Goal: Task Accomplishment & Management: Use online tool/utility

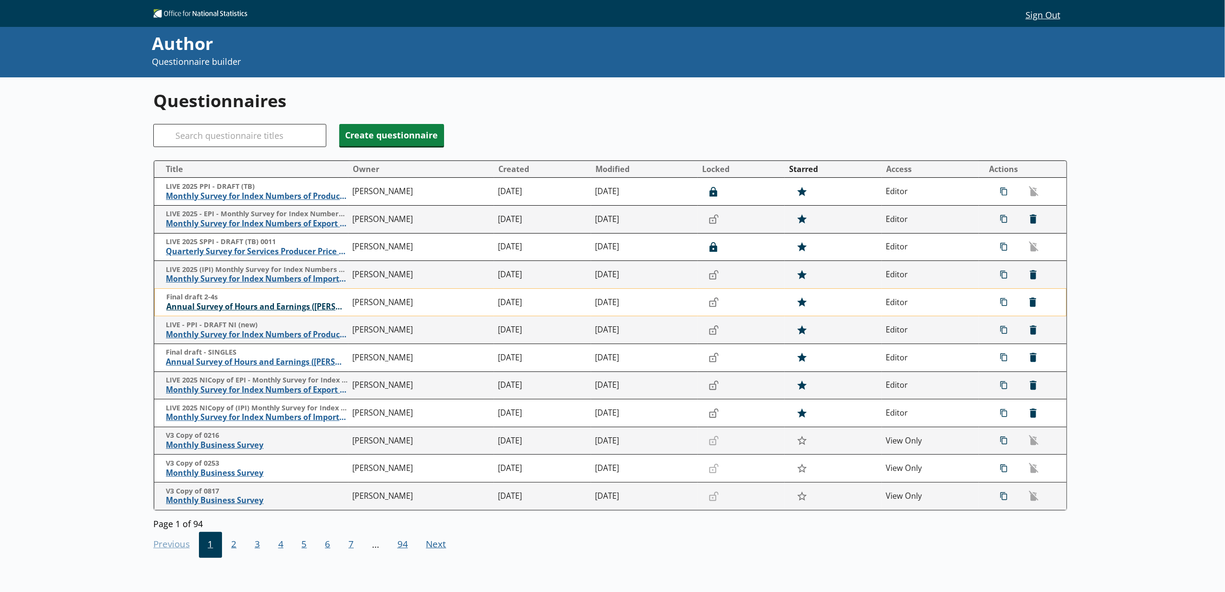
click at [266, 312] on span "Annual Survey of Hours and Earnings ([PERSON_NAME])" at bounding box center [257, 307] width 182 height 10
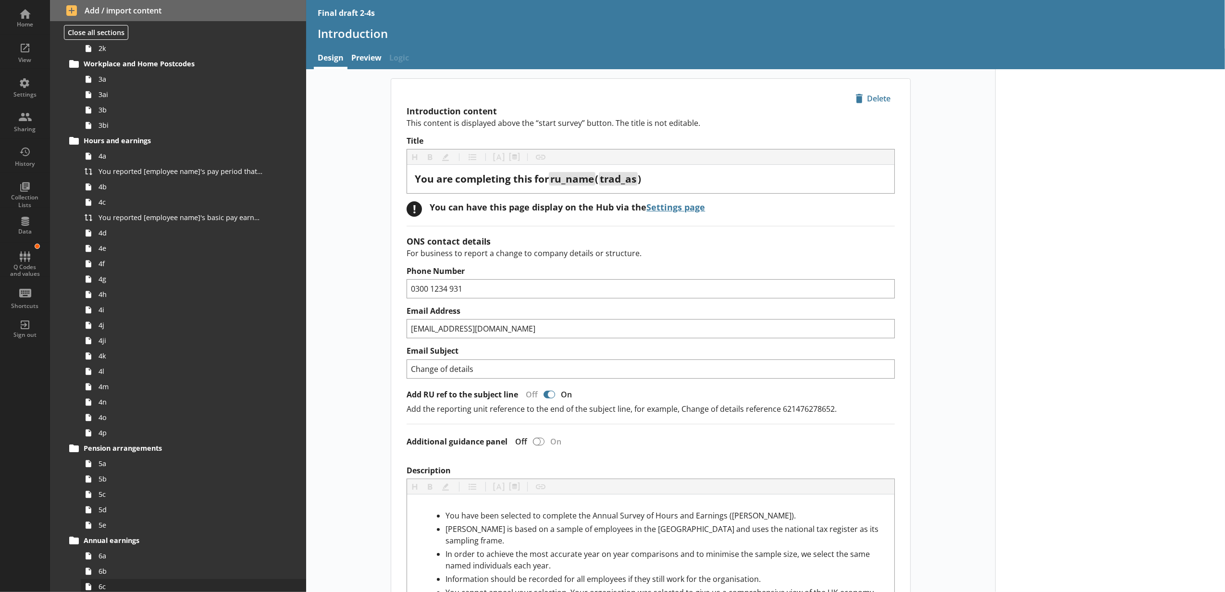
scroll to position [320, 0]
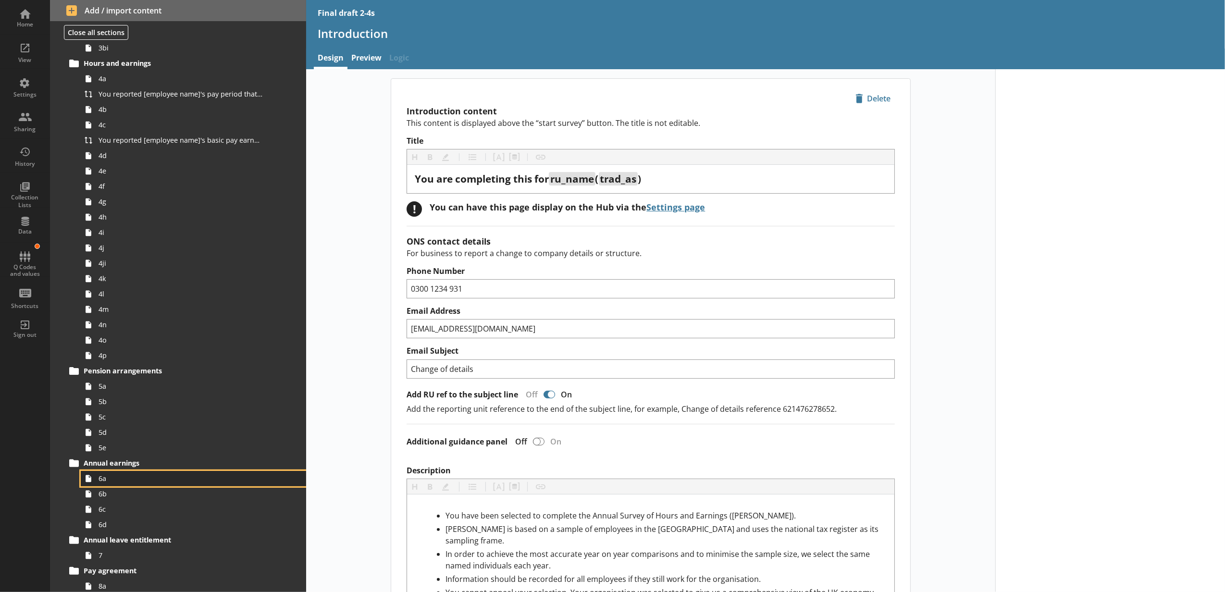
click at [214, 485] on link "6a" at bounding box center [193, 478] width 225 height 15
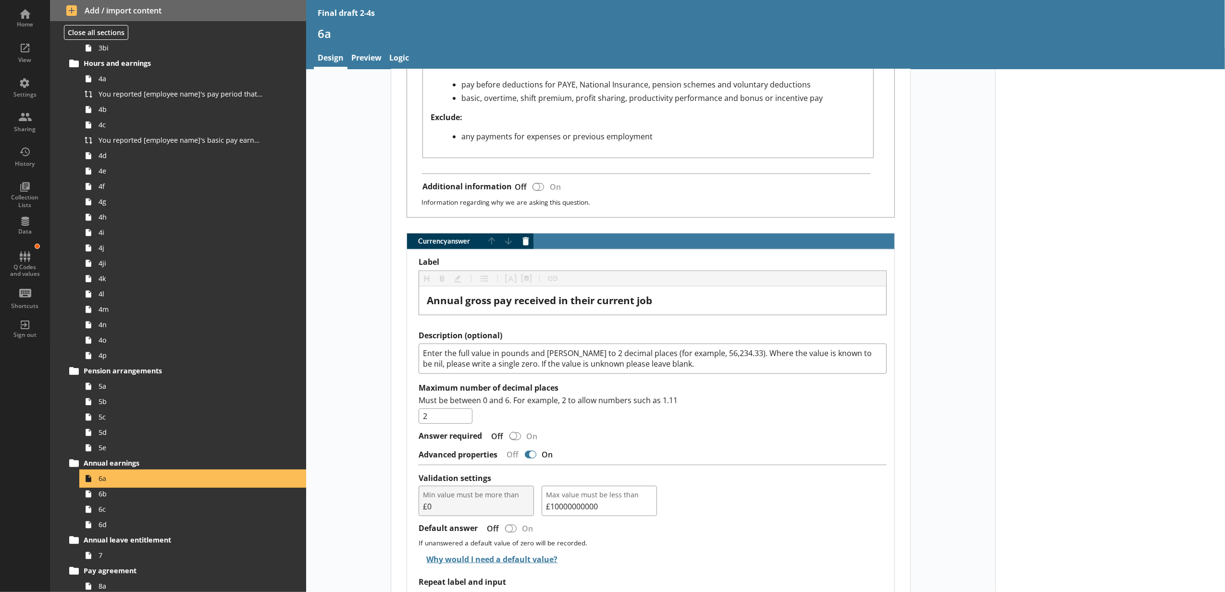
scroll to position [677, 0]
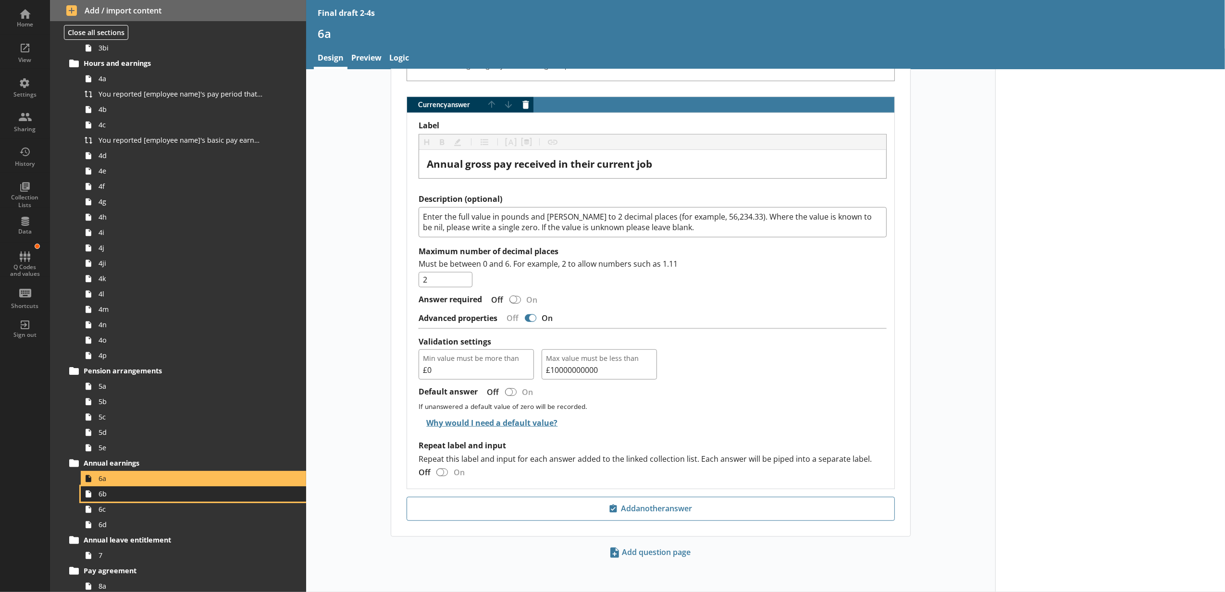
click at [166, 499] on link "6b" at bounding box center [193, 493] width 225 height 15
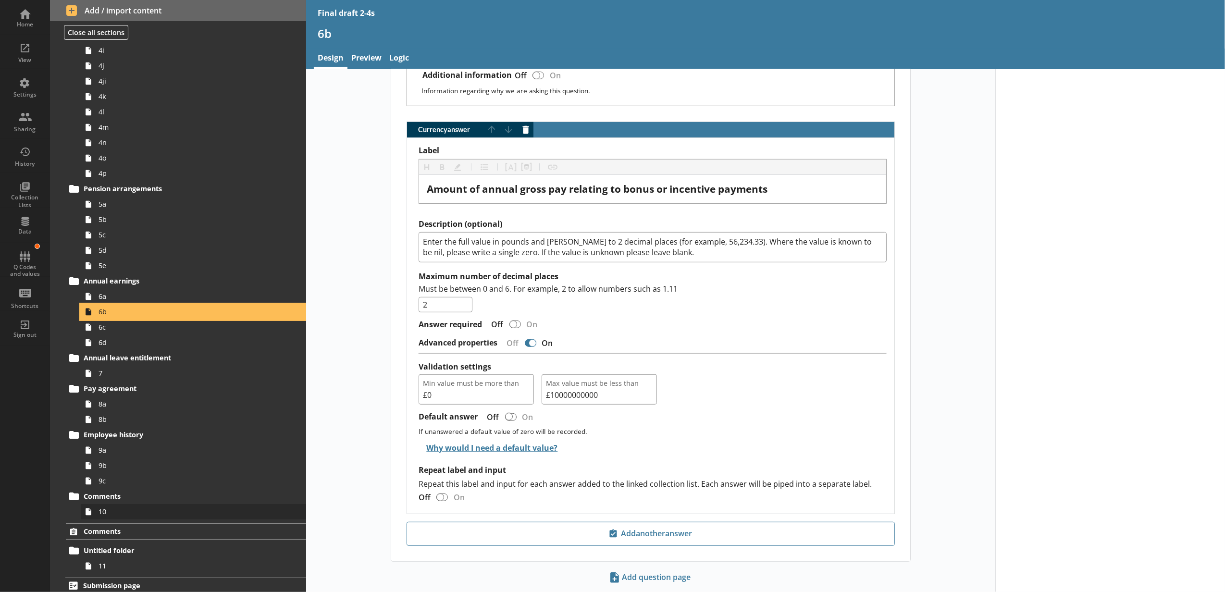
scroll to position [508, 0]
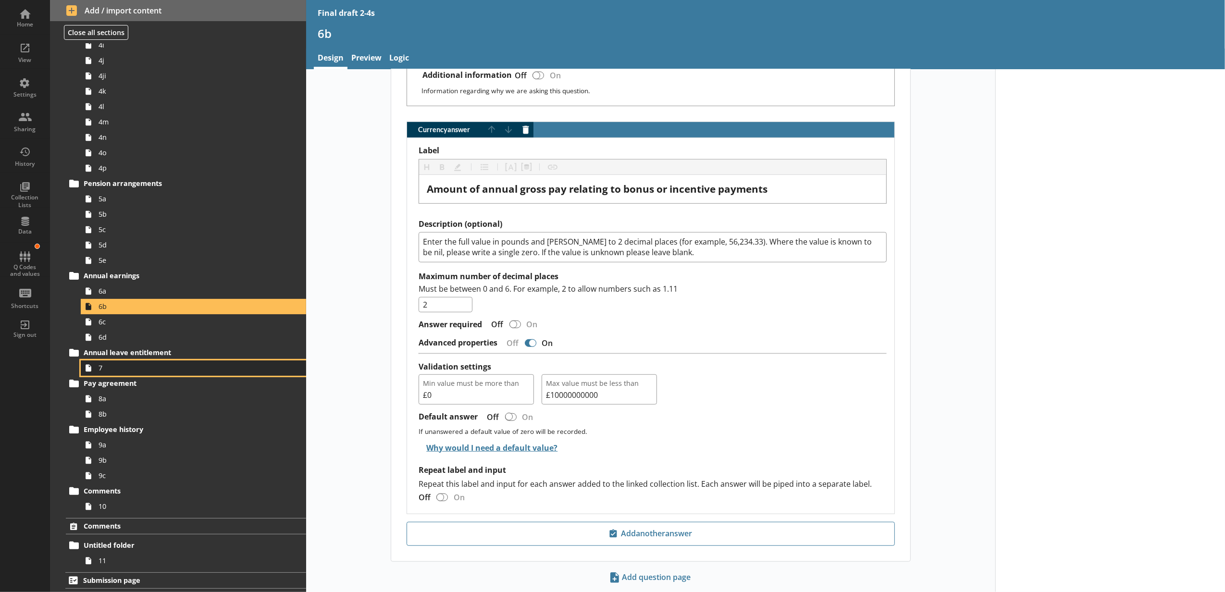
click at [120, 371] on span "7" at bounding box center [181, 367] width 164 height 9
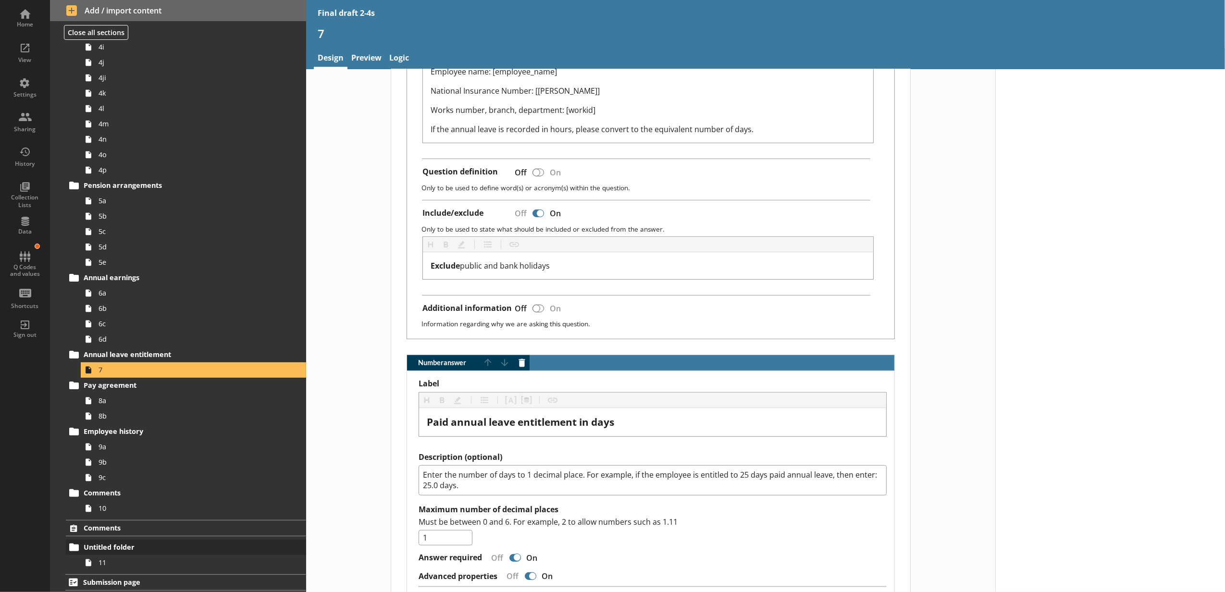
scroll to position [508, 0]
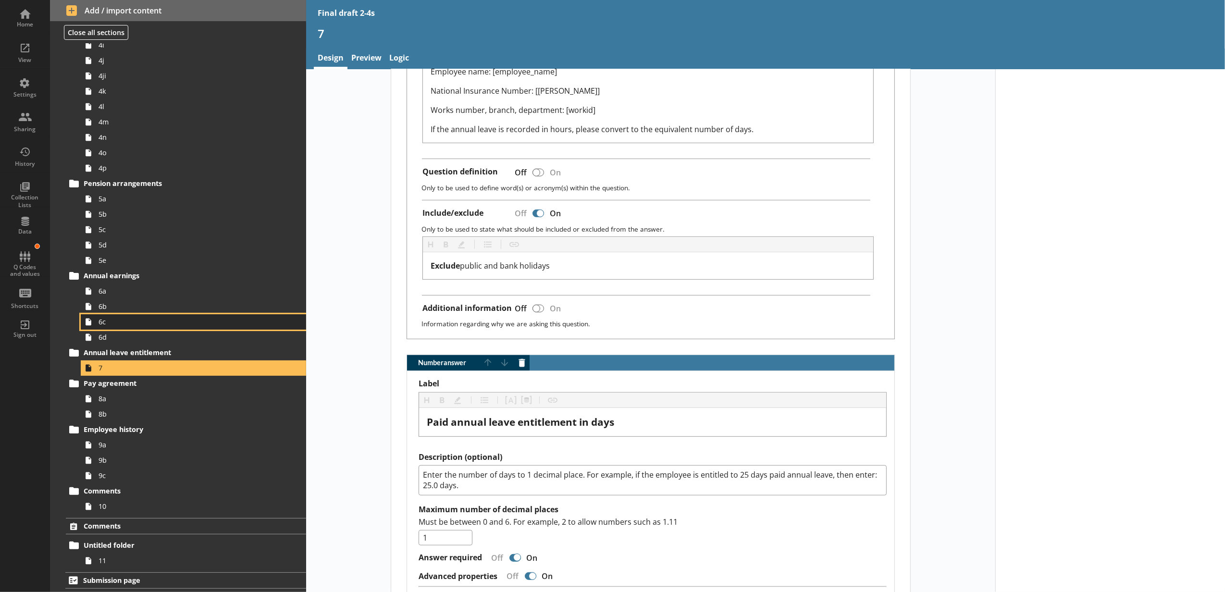
click at [120, 321] on span "6c" at bounding box center [181, 321] width 164 height 9
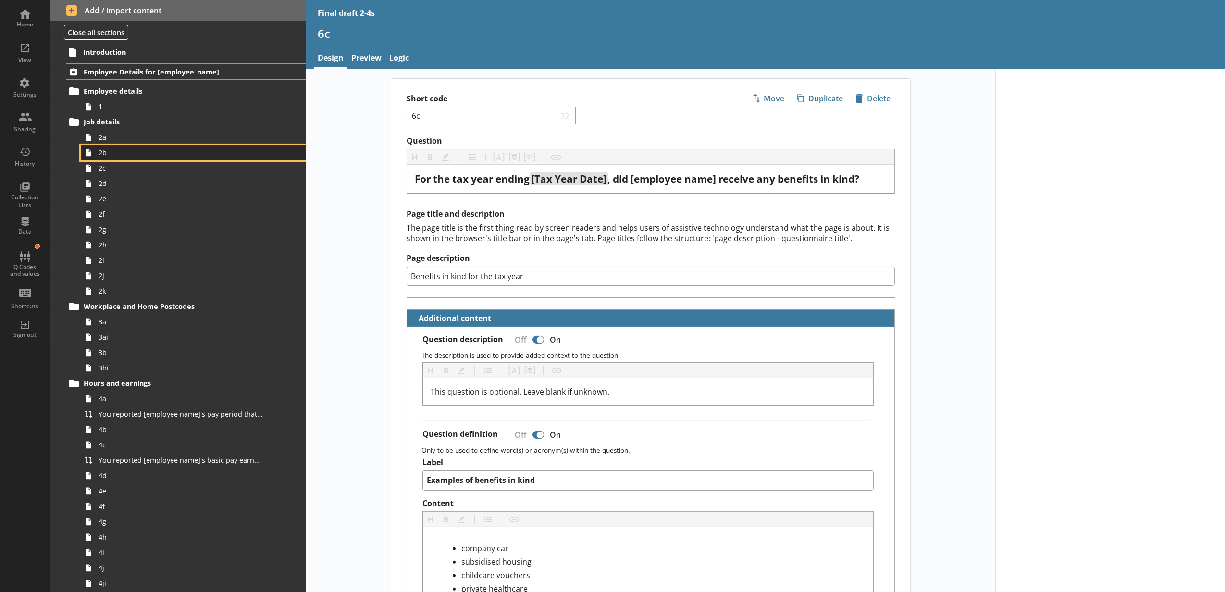
click at [145, 149] on span "2b" at bounding box center [181, 152] width 164 height 9
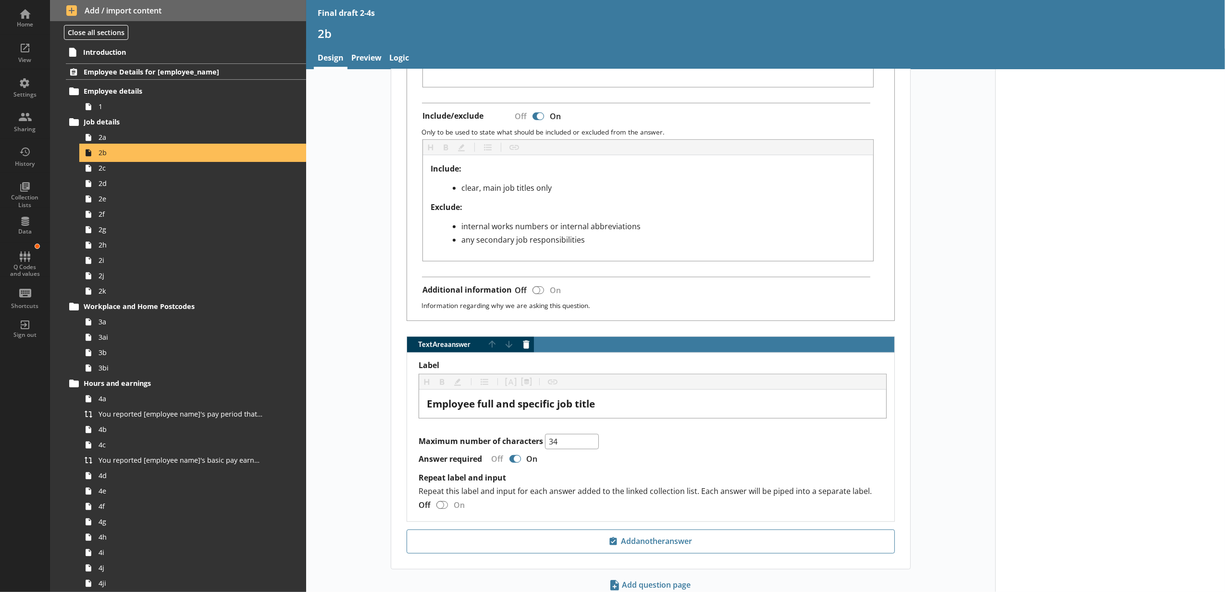
scroll to position [507, 0]
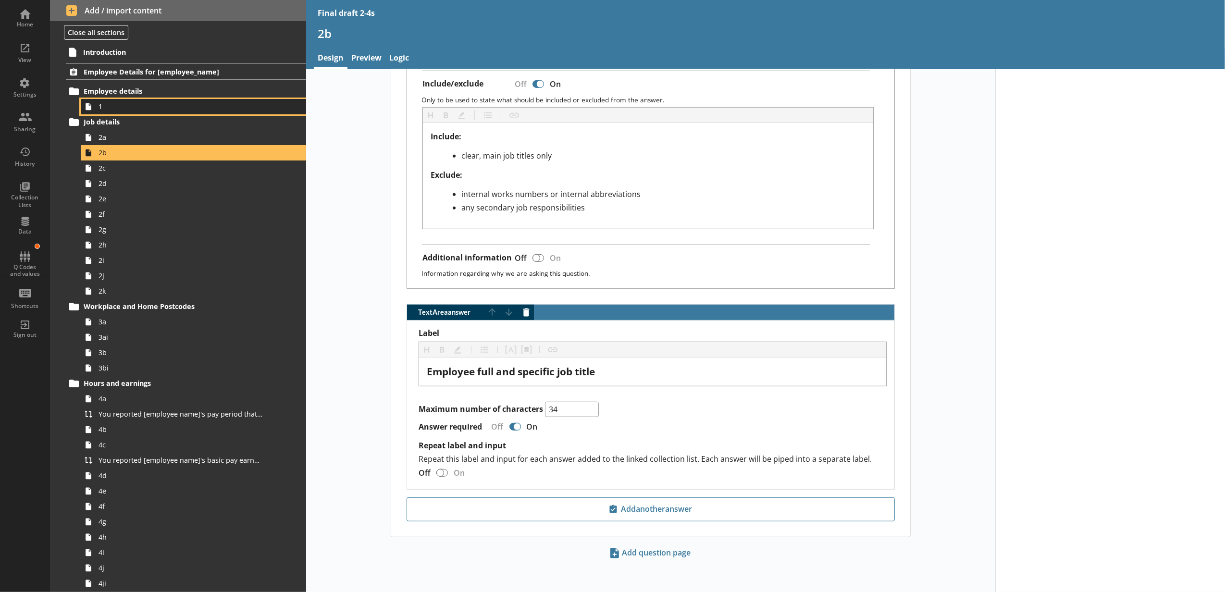
click at [143, 109] on span "1" at bounding box center [181, 106] width 164 height 9
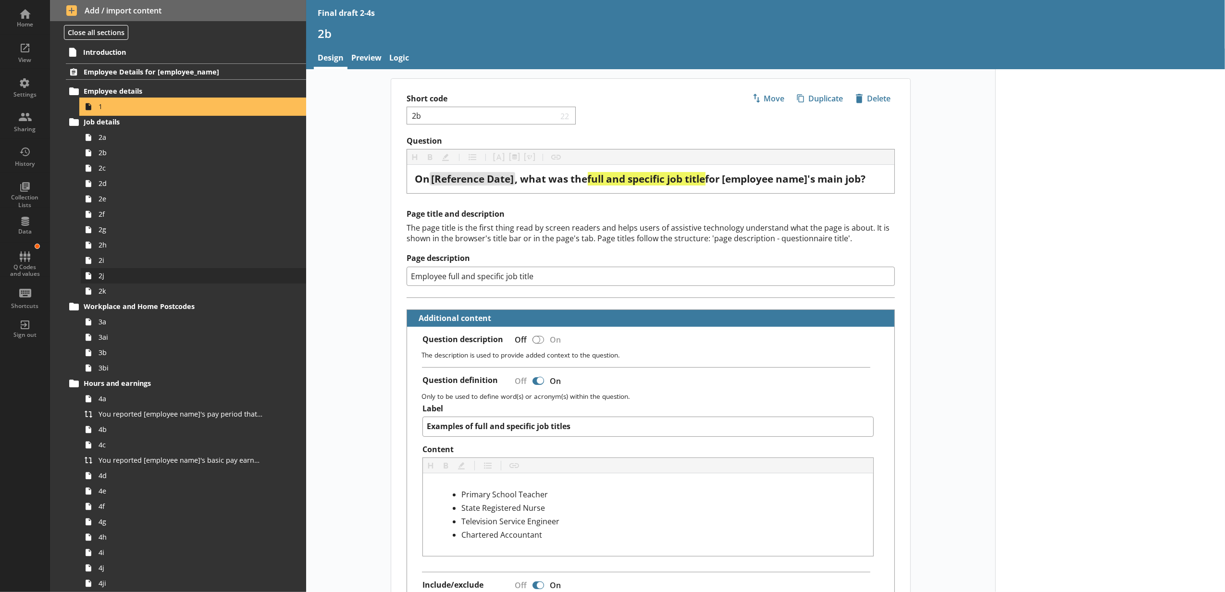
type textarea "x"
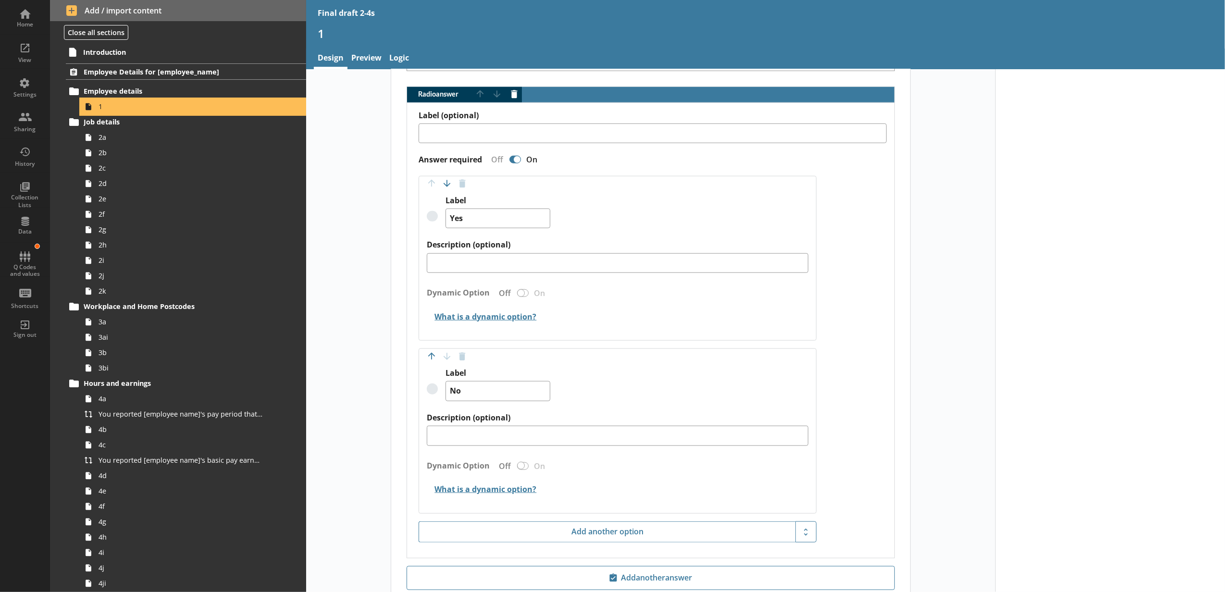
scroll to position [854, 0]
